Goal: Navigation & Orientation: Find specific page/section

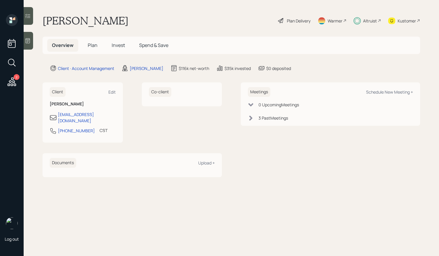
click at [11, 81] on icon at bounding box center [12, 81] width 9 height 9
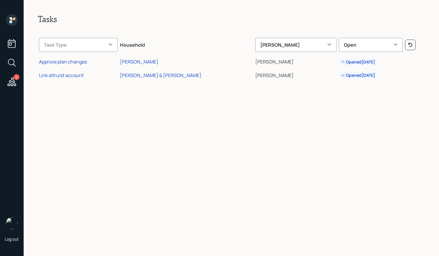
click at [16, 40] on icon at bounding box center [12, 43] width 11 height 11
click at [16, 20] on icon at bounding box center [12, 20] width 12 height 12
